Goal: Transaction & Acquisition: Purchase product/service

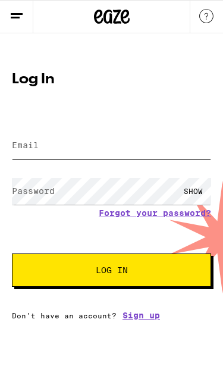
click at [145, 140] on input "Email" at bounding box center [111, 145] width 199 height 27
type input "[EMAIL_ADDRESS][DOMAIN_NAME]"
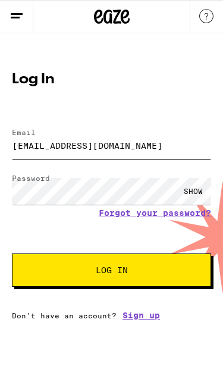
click at [111, 272] on button "Log In" at bounding box center [111, 270] width 199 height 33
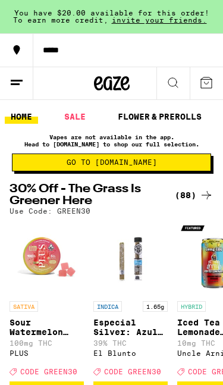
click at [190, 311] on p "HYBRID" at bounding box center [191, 306] width 29 height 11
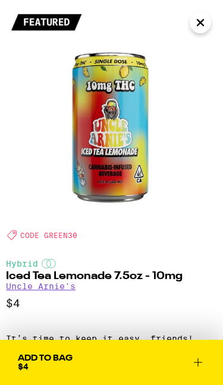
click at [205, 26] on icon "Close" at bounding box center [200, 23] width 14 height 18
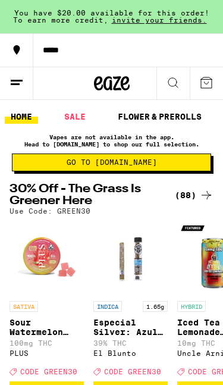
click at [21, 80] on line at bounding box center [17, 80] width 12 height 0
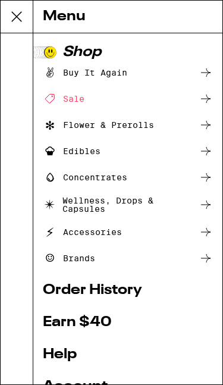
click at [87, 128] on div "Flower & Prerolls" at bounding box center [98, 125] width 111 height 14
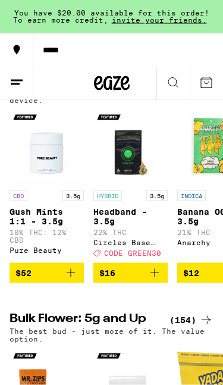
scroll to position [166, 0]
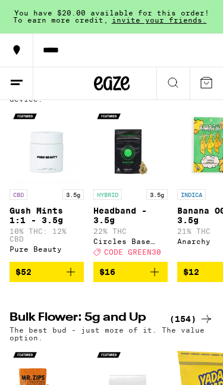
click at [107, 194] on p "HYBRID" at bounding box center [107, 194] width 29 height 11
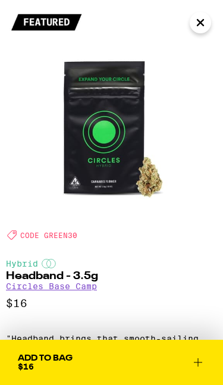
click at [202, 29] on icon "Close" at bounding box center [200, 23] width 14 height 18
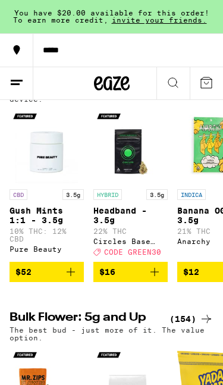
click at [174, 88] on icon at bounding box center [173, 83] width 14 height 14
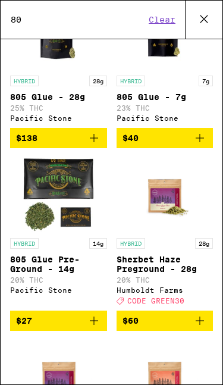
scroll to position [102, 0]
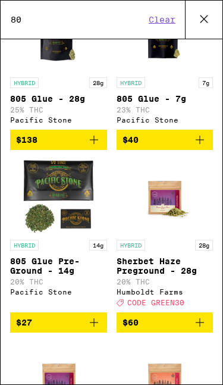
type input "80"
click at [203, 145] on icon "Add to bag" at bounding box center [200, 140] width 14 height 14
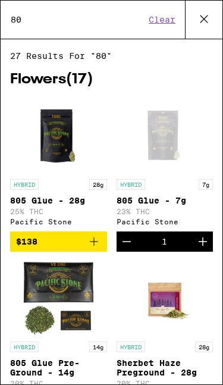
scroll to position [0, 0]
click at [169, 252] on div "1" at bounding box center [165, 242] width 97 height 20
click at [161, 251] on div "1" at bounding box center [165, 242] width 97 height 20
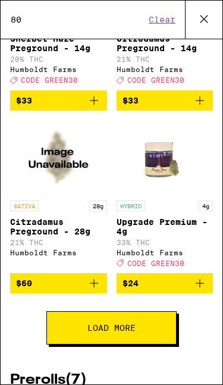
scroll to position [532, 0]
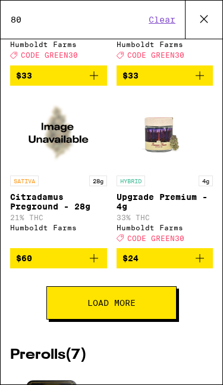
click at [206, 19] on icon at bounding box center [204, 19] width 18 height 18
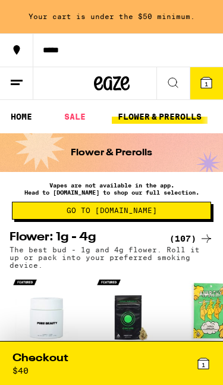
click at [207, 87] on span "1" at bounding box center [207, 83] width 4 height 7
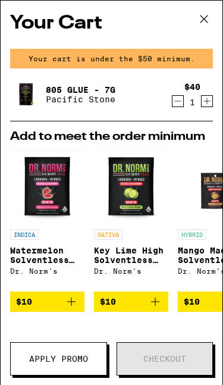
click at [207, 20] on icon at bounding box center [204, 19] width 18 height 18
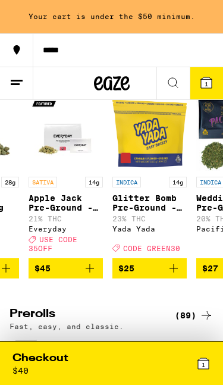
scroll to position [0, 67]
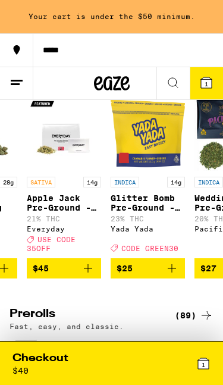
click at [170, 83] on icon at bounding box center [173, 83] width 14 height 14
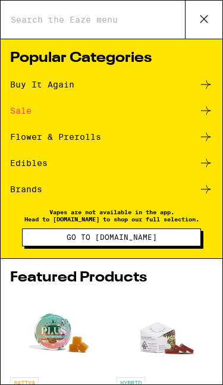
scroll to position [0, 0]
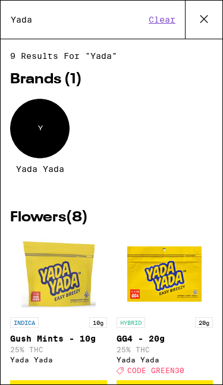
type input "Yada"
click at [42, 133] on div "Y" at bounding box center [40, 129] width 60 height 60
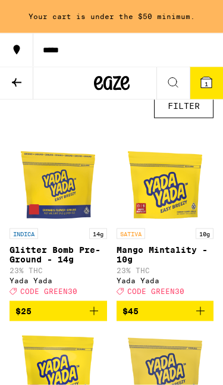
scroll to position [313, 0]
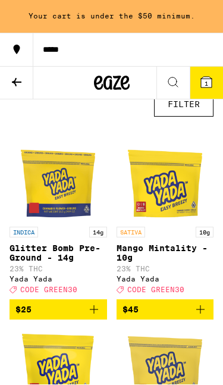
click at [66, 202] on img "Open page for Glitter Bomb Pre-Ground - 14g from Yada Yada" at bounding box center [58, 184] width 74 height 74
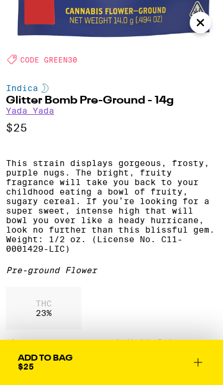
scroll to position [166, 0]
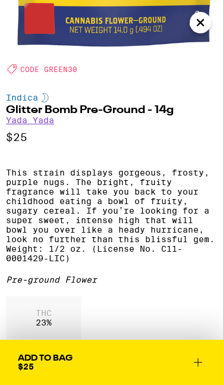
click at [198, 18] on icon "Close" at bounding box center [200, 23] width 14 height 18
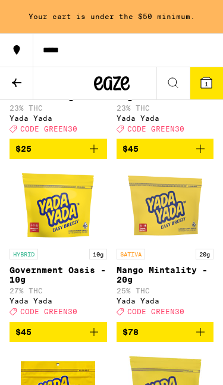
scroll to position [474, 0]
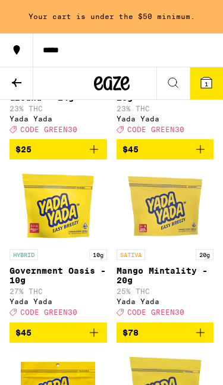
click at [63, 234] on img "Open page for Government Oasis - 10g from Yada Yada" at bounding box center [58, 206] width 74 height 74
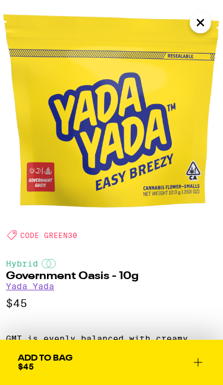
click at [201, 24] on icon "Close" at bounding box center [200, 23] width 14 height 18
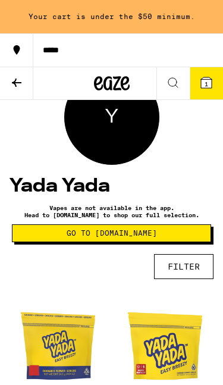
scroll to position [153, 0]
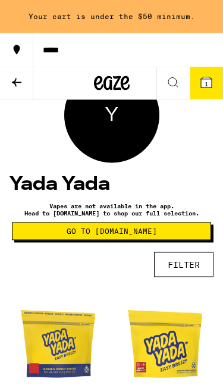
click at [174, 81] on icon at bounding box center [173, 83] width 14 height 14
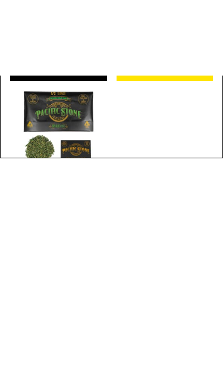
scroll to position [496, 0]
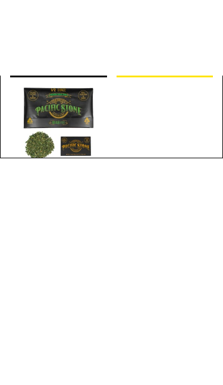
type input "805"
click at [75, 163] on img "Open page for 805 Glue Pre-Ground - 14g from Pacific Stone" at bounding box center [58, 200] width 74 height 74
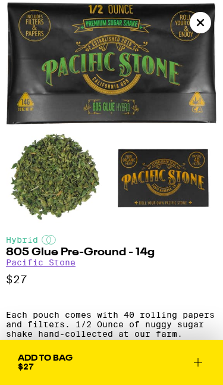
click at [46, 238] on img at bounding box center [49, 240] width 14 height 10
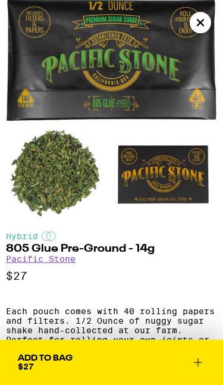
scroll to position [4, 0]
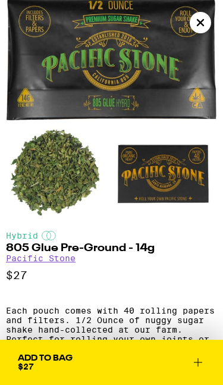
click at [200, 26] on icon "Close" at bounding box center [200, 23] width 14 height 18
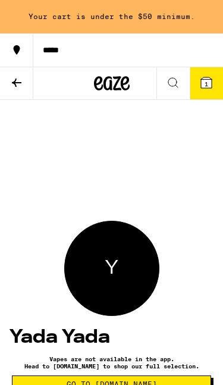
click at [173, 82] on icon at bounding box center [173, 83] width 14 height 14
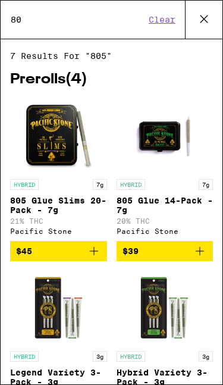
type input "8"
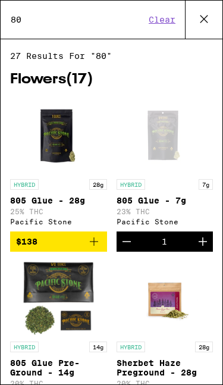
type input "805"
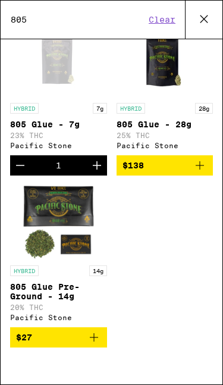
scroll to position [505, 0]
click at [208, 13] on icon at bounding box center [204, 19] width 18 height 18
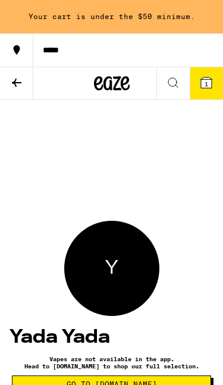
click at [204, 80] on icon at bounding box center [206, 82] width 11 height 11
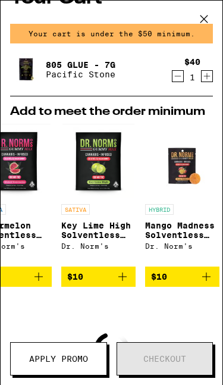
scroll to position [0, 37]
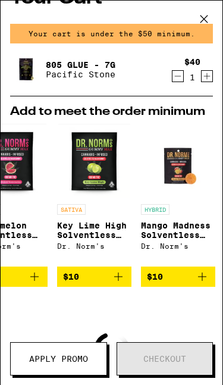
click at [182, 171] on img "Open page for Mango Madness Solventless Hash Gummy from Dr. Norm's" at bounding box center [178, 161] width 74 height 74
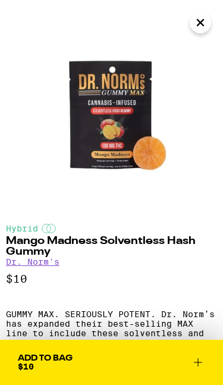
scroll to position [10, 0]
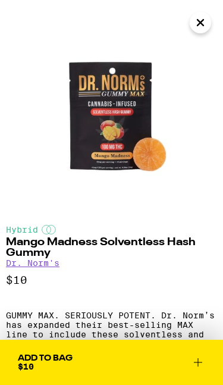
click at [199, 18] on icon "Close" at bounding box center [200, 23] width 14 height 18
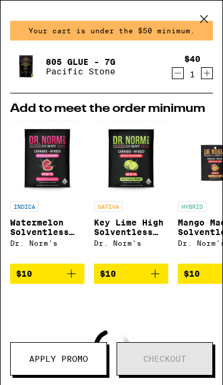
click at [205, 22] on icon at bounding box center [204, 19] width 18 height 18
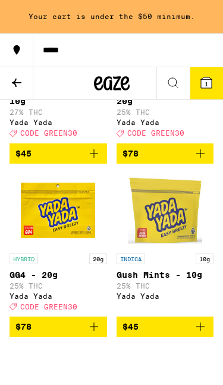
scroll to position [649, 0]
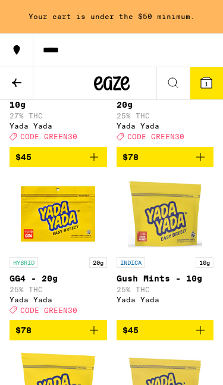
click at [171, 80] on icon at bounding box center [173, 83] width 14 height 14
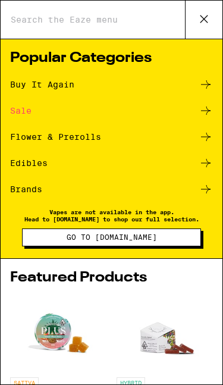
click at [99, 135] on div "Flower & Prerolls" at bounding box center [55, 137] width 91 height 8
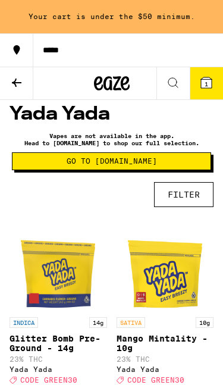
scroll to position [236, 0]
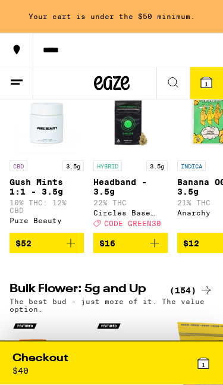
scroll to position [195, 0]
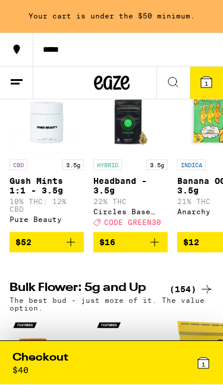
click at [111, 165] on p "HYBRID" at bounding box center [107, 165] width 29 height 11
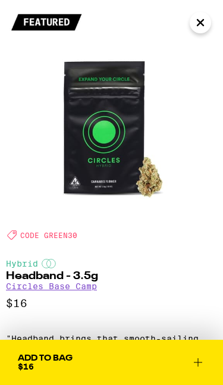
click at [201, 24] on icon "Close" at bounding box center [201, 23] width 6 height 6
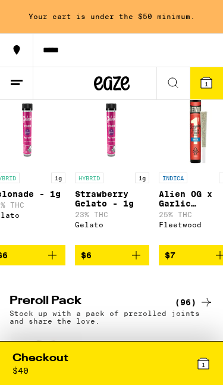
scroll to position [0, 187]
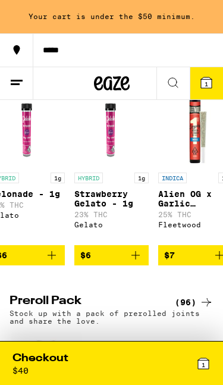
click at [134, 263] on icon "Add to bag" at bounding box center [136, 255] width 14 height 14
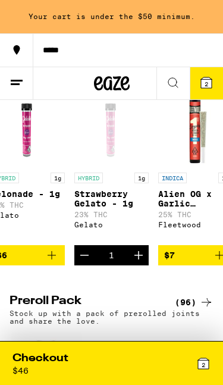
click at [202, 364] on span "2" at bounding box center [204, 364] width 4 height 7
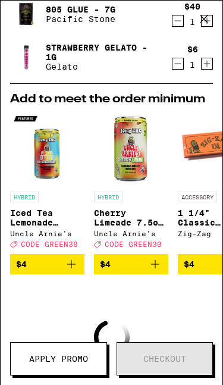
click at [206, 17] on icon at bounding box center [204, 18] width 7 height 7
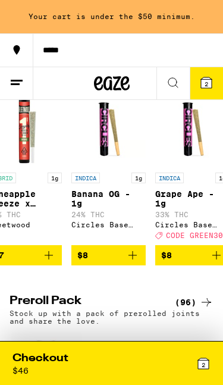
scroll to position [0, 527]
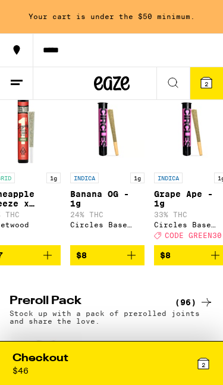
click at [201, 363] on icon at bounding box center [203, 363] width 11 height 11
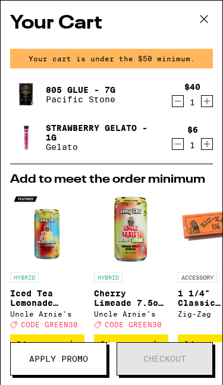
click at [208, 18] on icon at bounding box center [204, 19] width 18 height 18
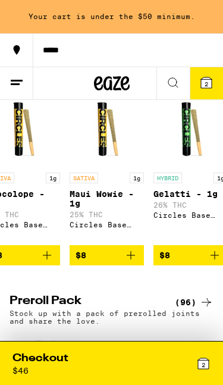
scroll to position [0, 885]
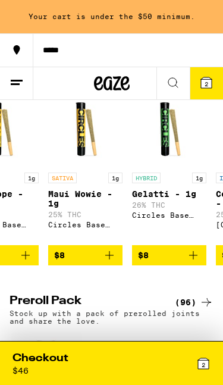
click at [167, 167] on img "Open page for Gelatti - 1g from Circles Base Camp" at bounding box center [169, 129] width 74 height 74
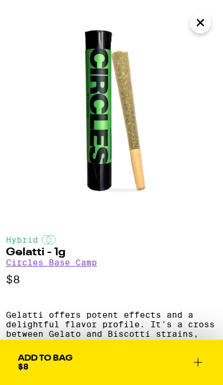
click at [204, 23] on icon "Close" at bounding box center [200, 23] width 14 height 18
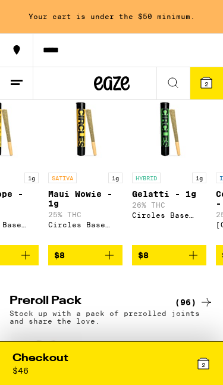
click at [210, 364] on icon at bounding box center [203, 364] width 14 height 14
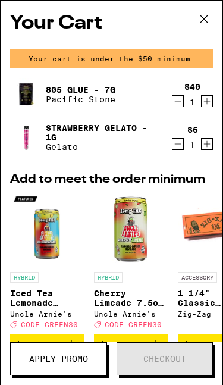
click at [207, 17] on icon at bounding box center [204, 19] width 18 height 18
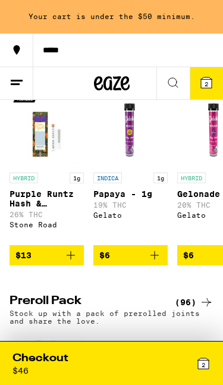
click at [39, 165] on img "Open page for Purple Runtz Hash & Diamonds Infused - 1g from Stone Road" at bounding box center [47, 129] width 74 height 74
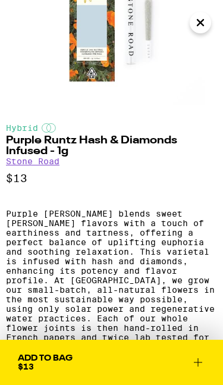
scroll to position [117, 0]
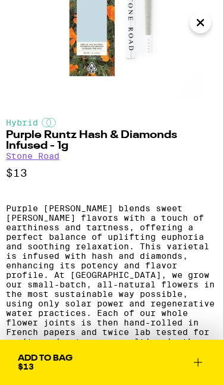
click at [204, 21] on icon "Close" at bounding box center [200, 23] width 14 height 18
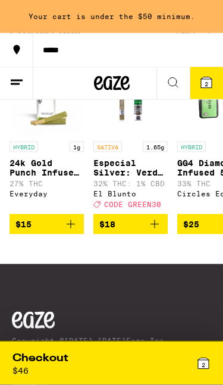
click at [174, 76] on icon at bounding box center [173, 83] width 14 height 14
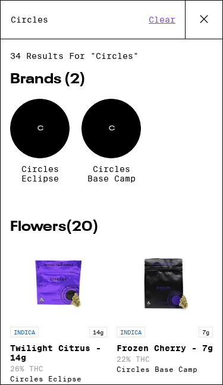
type input "Circles"
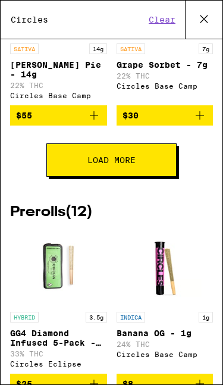
scroll to position [802, 0]
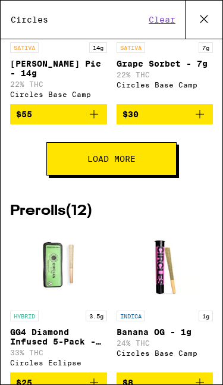
click at [160, 176] on button "Load More" at bounding box center [111, 158] width 130 height 33
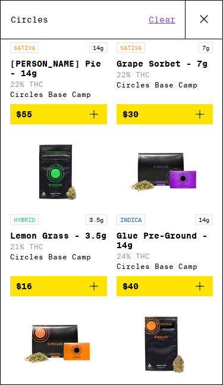
click at [93, 293] on icon "Add to bag" at bounding box center [94, 286] width 14 height 14
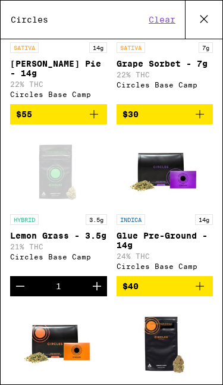
click at [201, 20] on icon at bounding box center [204, 19] width 18 height 18
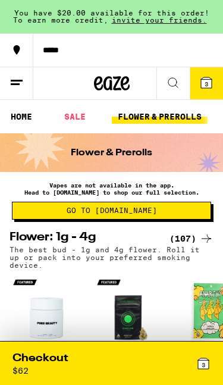
click at [202, 361] on span "3" at bounding box center [204, 364] width 4 height 7
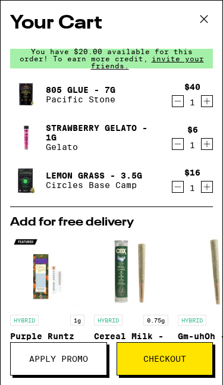
click at [180, 148] on icon "Decrement" at bounding box center [178, 144] width 11 height 14
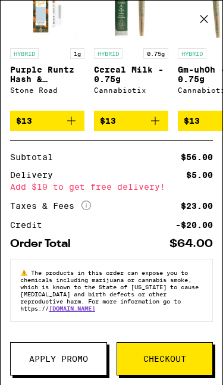
scroll to position [242, 0]
click at [27, 221] on div "Credit" at bounding box center [29, 225] width 39 height 8
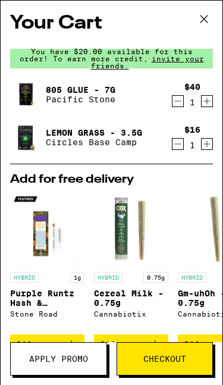
scroll to position [0, 0]
